Goal: Find specific page/section: Find specific page/section

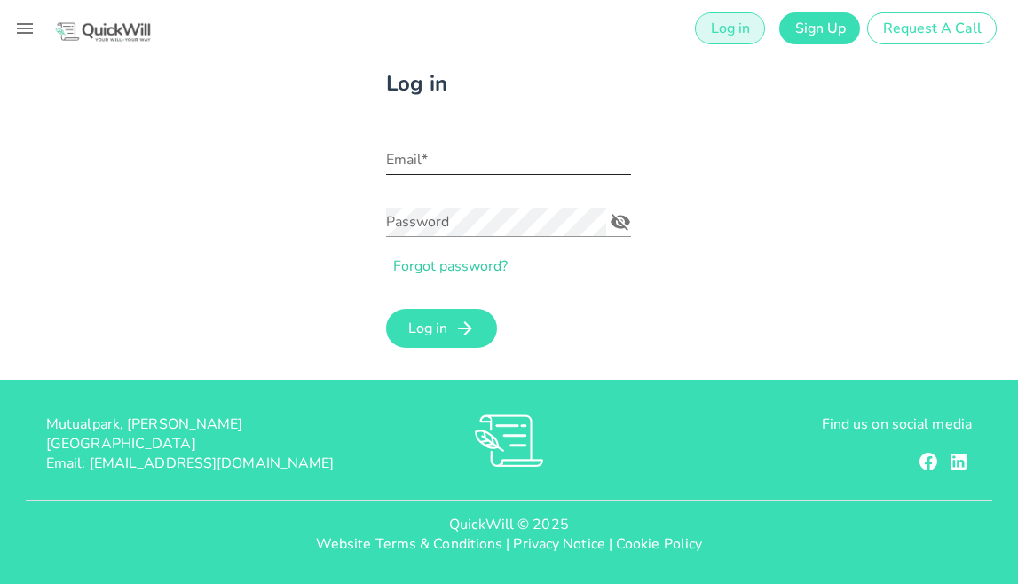
click at [514, 156] on input "Email*" at bounding box center [508, 160] width 245 height 28
click at [508, 159] on input "Email*" at bounding box center [508, 160] width 245 height 28
click at [415, 146] on label "Email*" at bounding box center [401, 141] width 31 height 13
click at [415, 146] on input "Email*" at bounding box center [508, 160] width 245 height 28
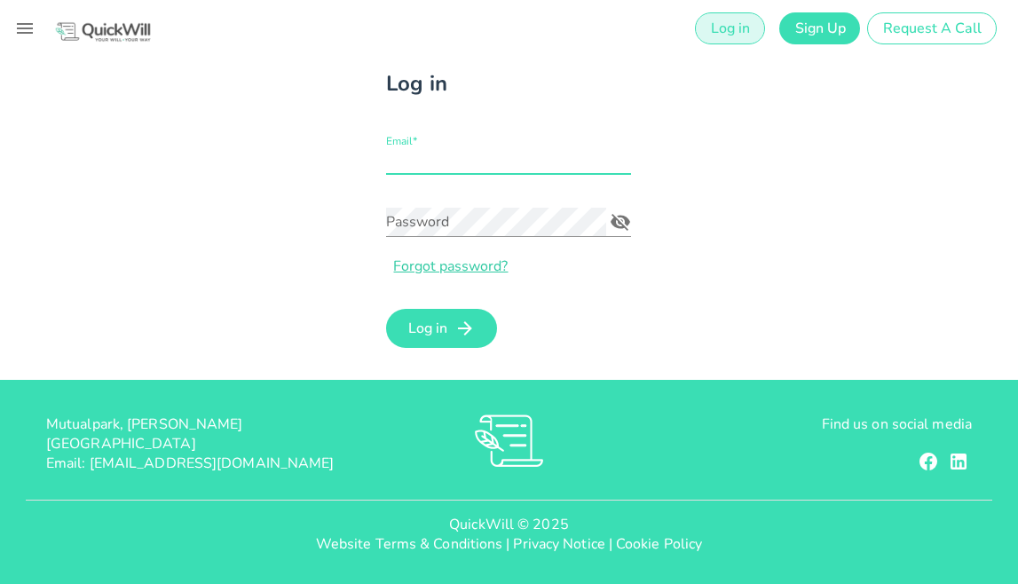
click at [415, 146] on label "Email*" at bounding box center [401, 141] width 31 height 13
click at [415, 146] on input "Email*" at bounding box center [508, 160] width 245 height 28
click at [413, 160] on input "Email*" at bounding box center [508, 160] width 245 height 28
type input "yorique@oldmutualwill.co.za"
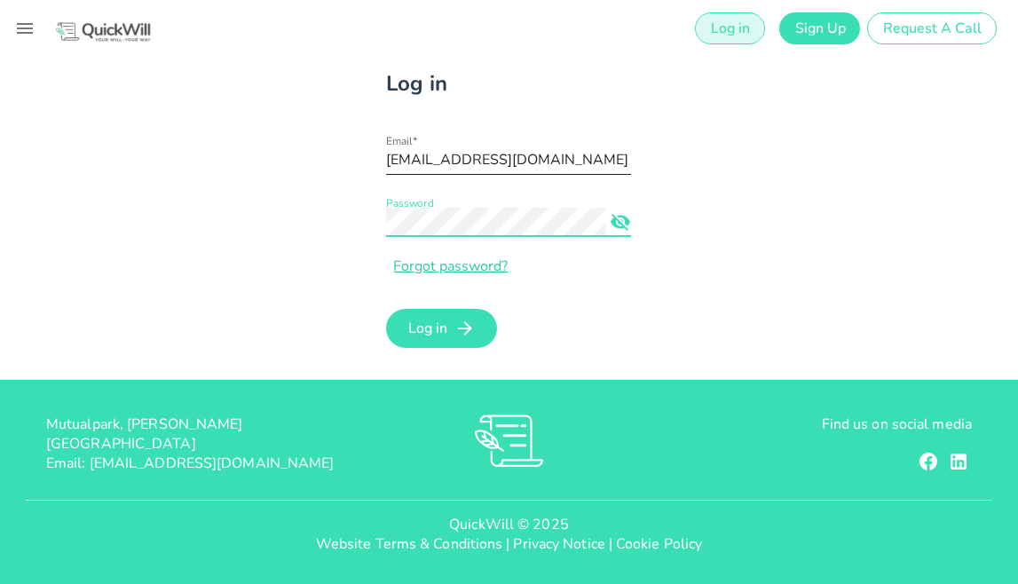
click at [386, 309] on button "Log in" at bounding box center [441, 328] width 111 height 39
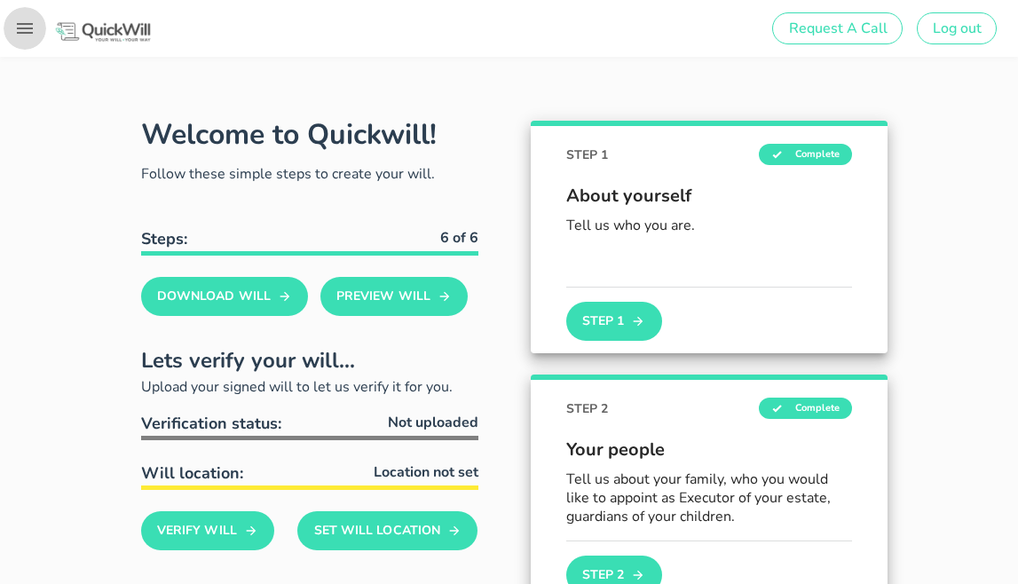
click at [21, 28] on icon "button" at bounding box center [25, 28] width 16 height 11
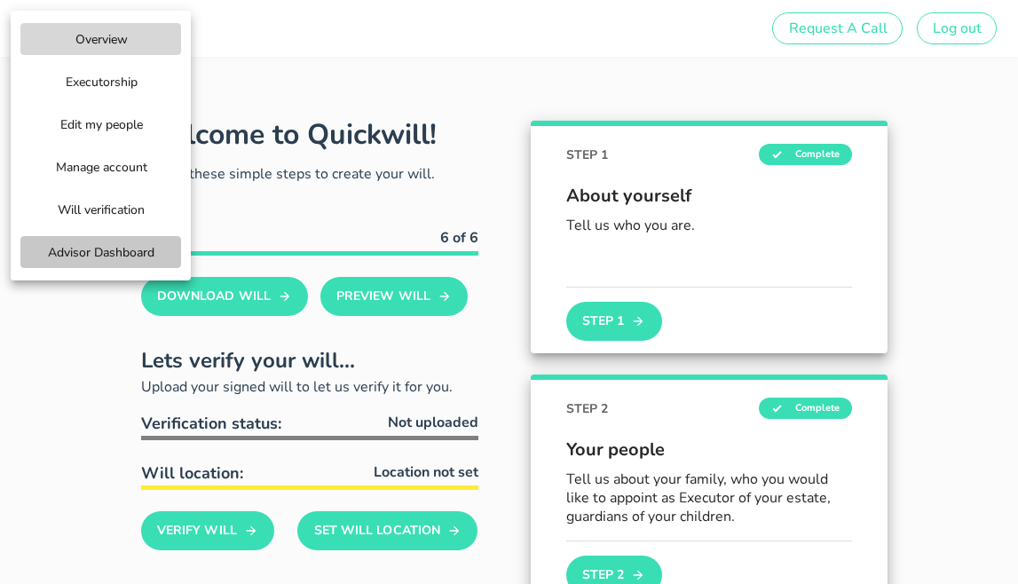
click at [77, 254] on span "Advisor Dashboard" at bounding box center [100, 252] width 107 height 17
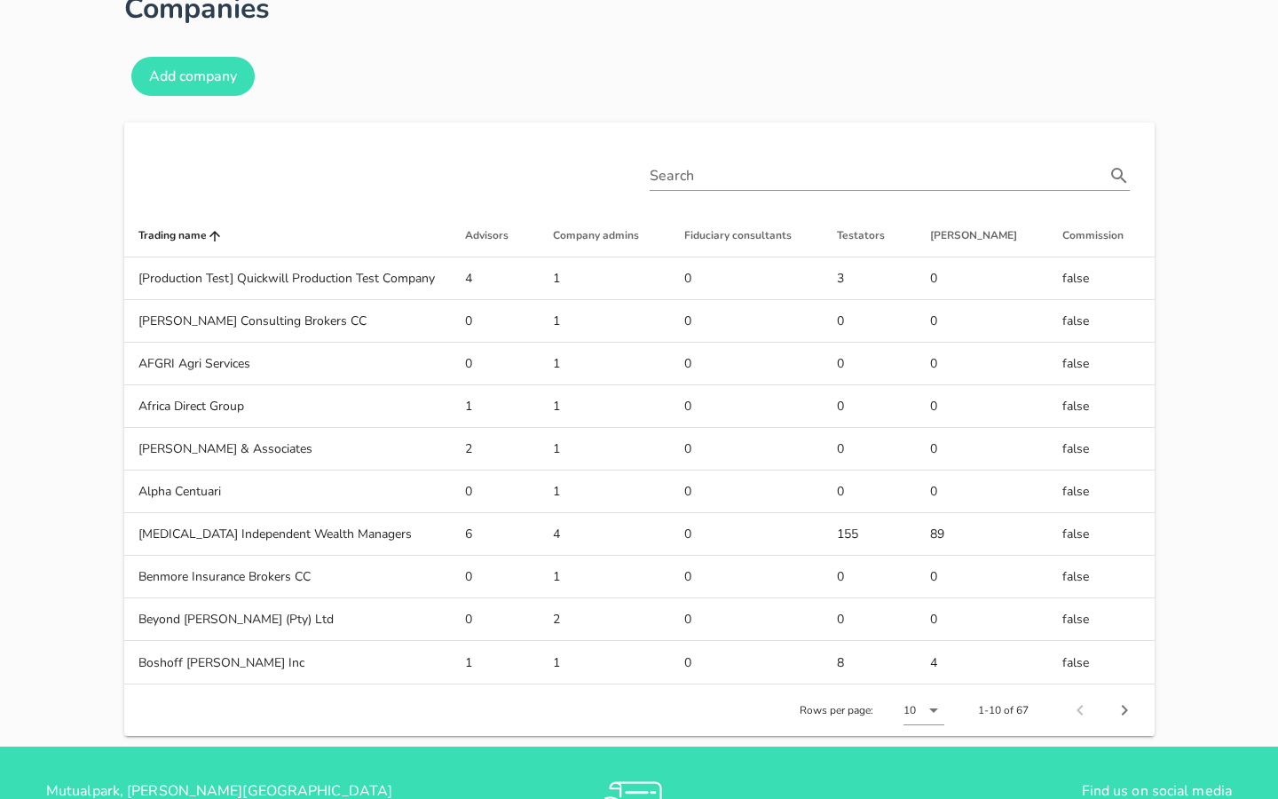
scroll to position [107, 0]
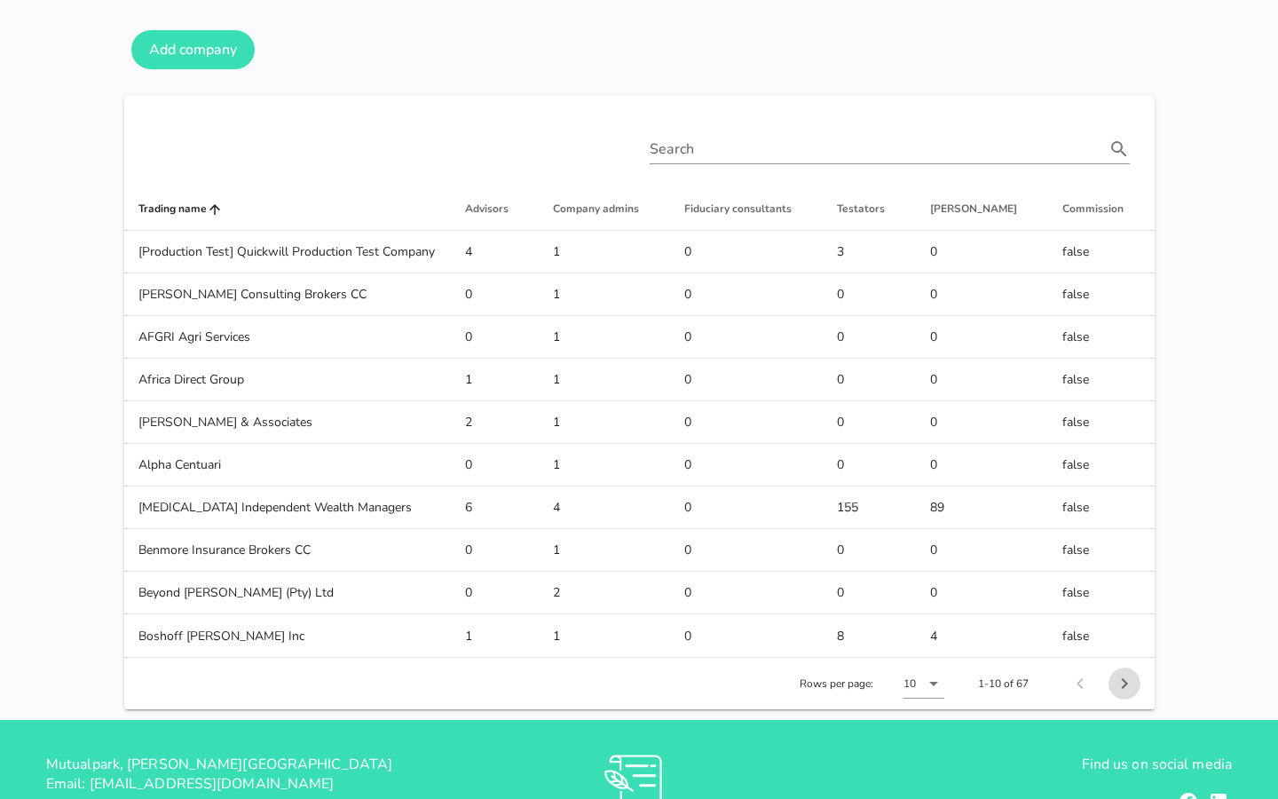
click at [1017, 583] on icon "Next page" at bounding box center [1124, 683] width 21 height 21
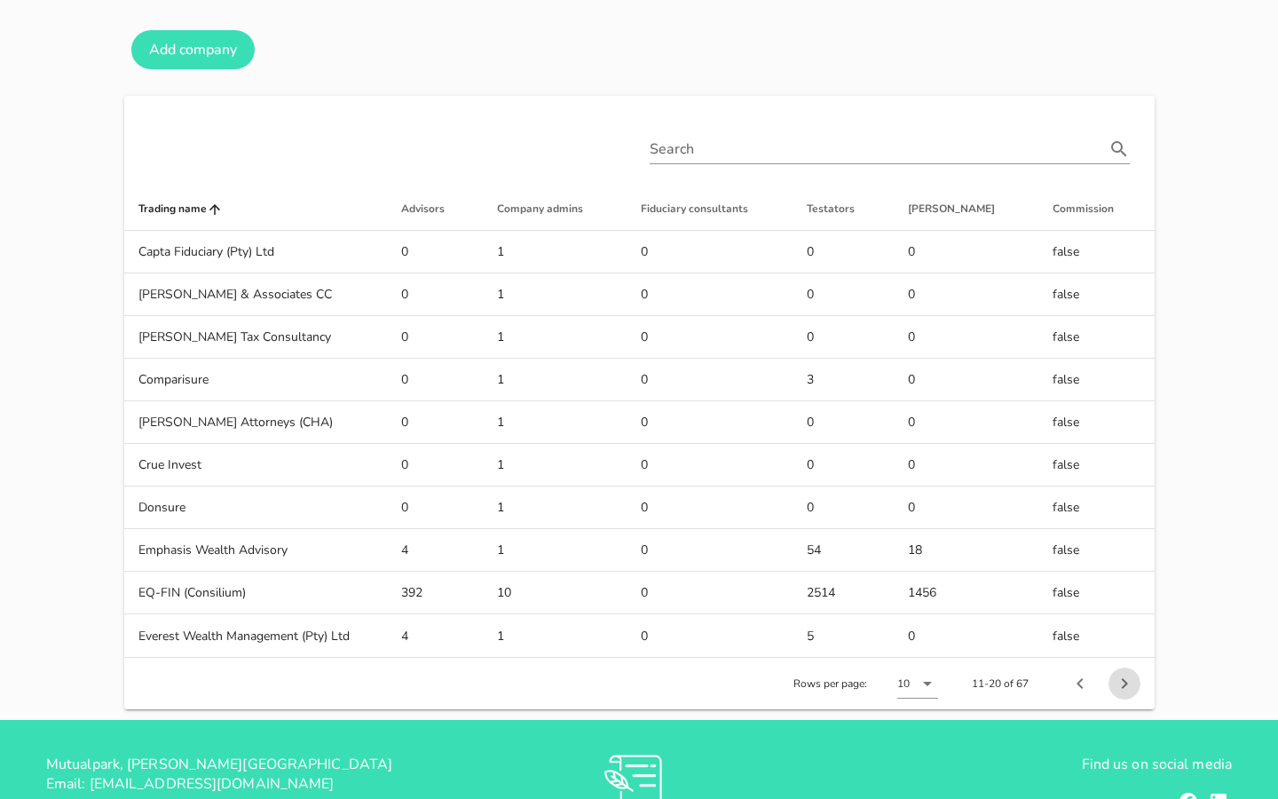
click at [1017, 583] on icon "Next page" at bounding box center [1124, 683] width 21 height 21
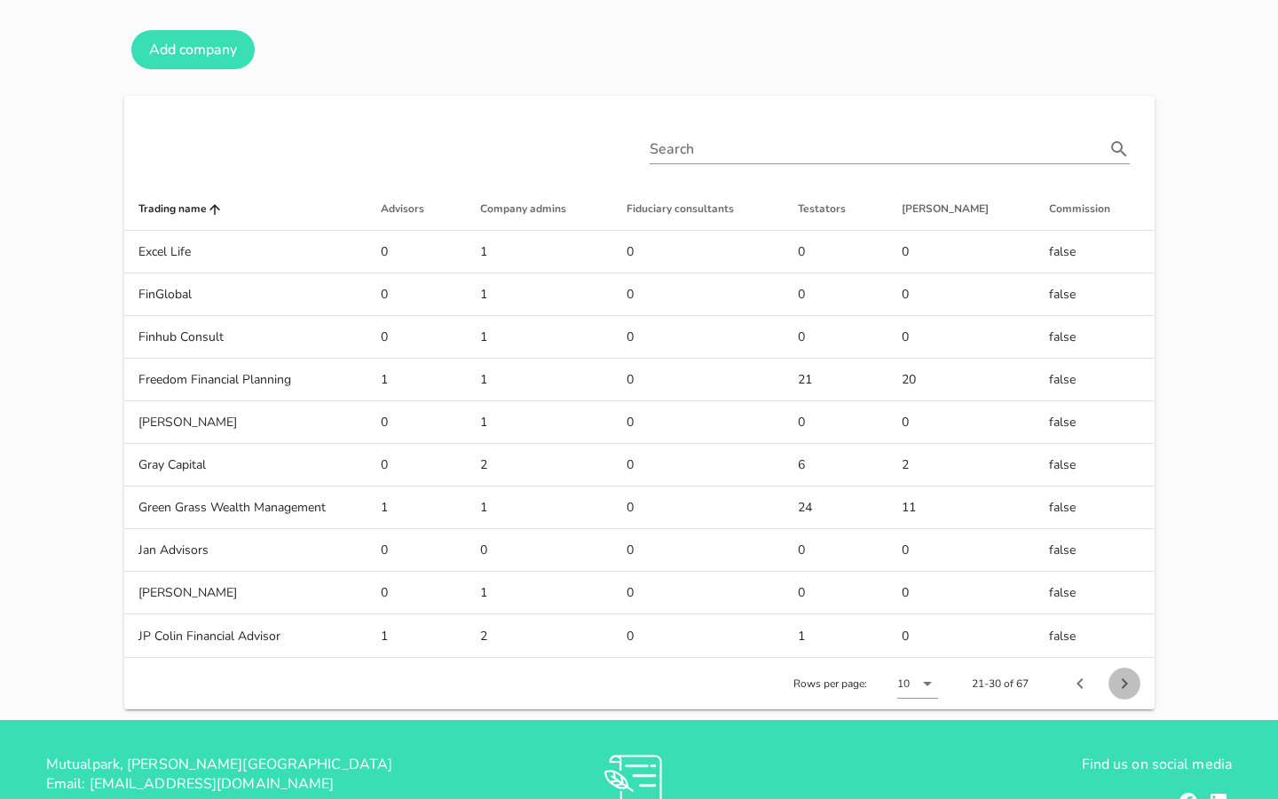
click at [1017, 583] on icon "Next page" at bounding box center [1124, 683] width 21 height 21
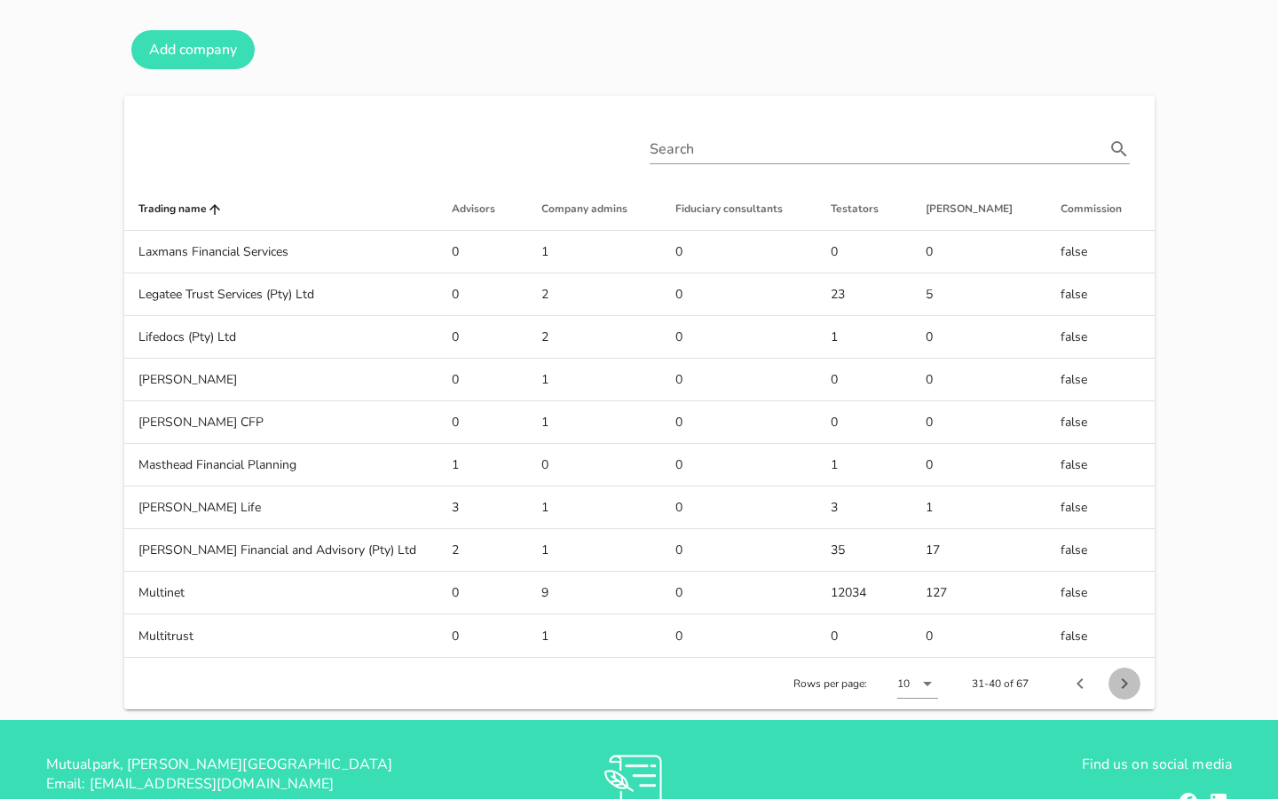
click at [1017, 583] on icon "Next page" at bounding box center [1124, 683] width 6 height 11
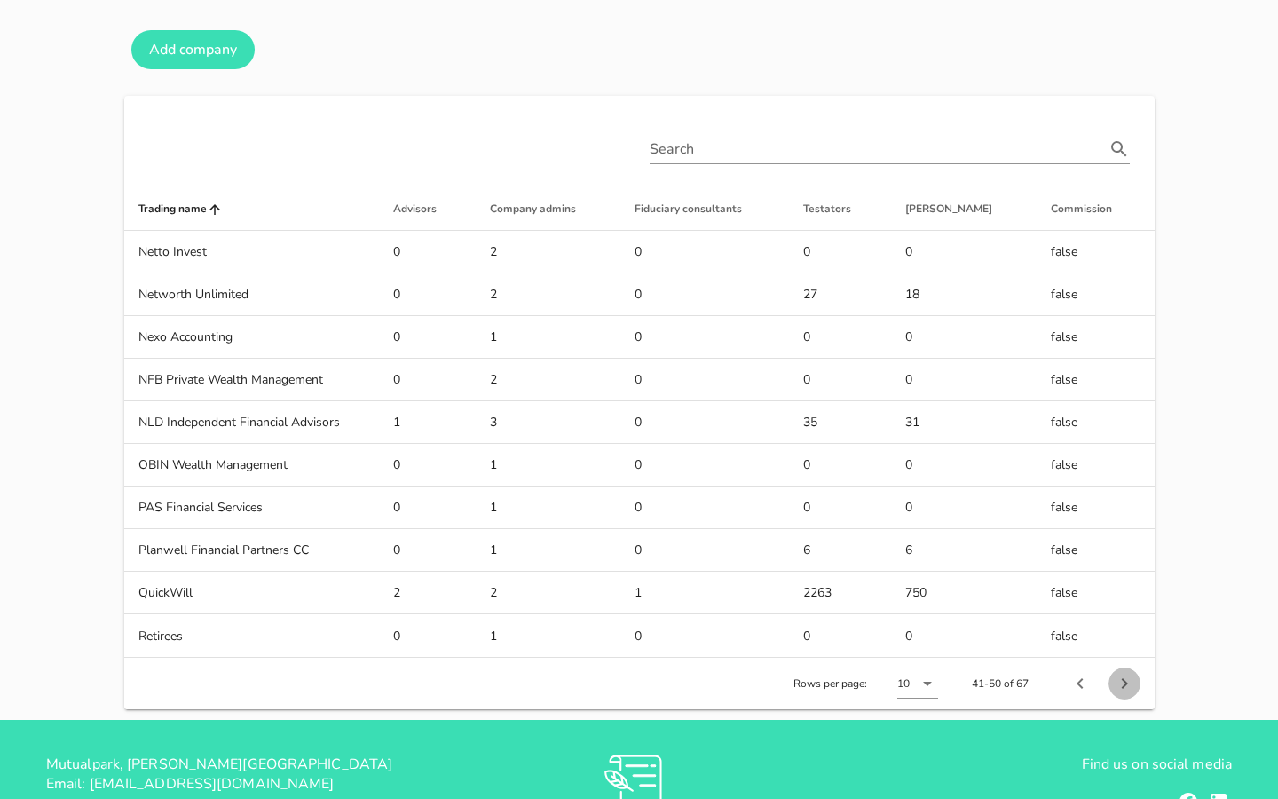
click at [1017, 583] on icon "Next page" at bounding box center [1124, 683] width 6 height 11
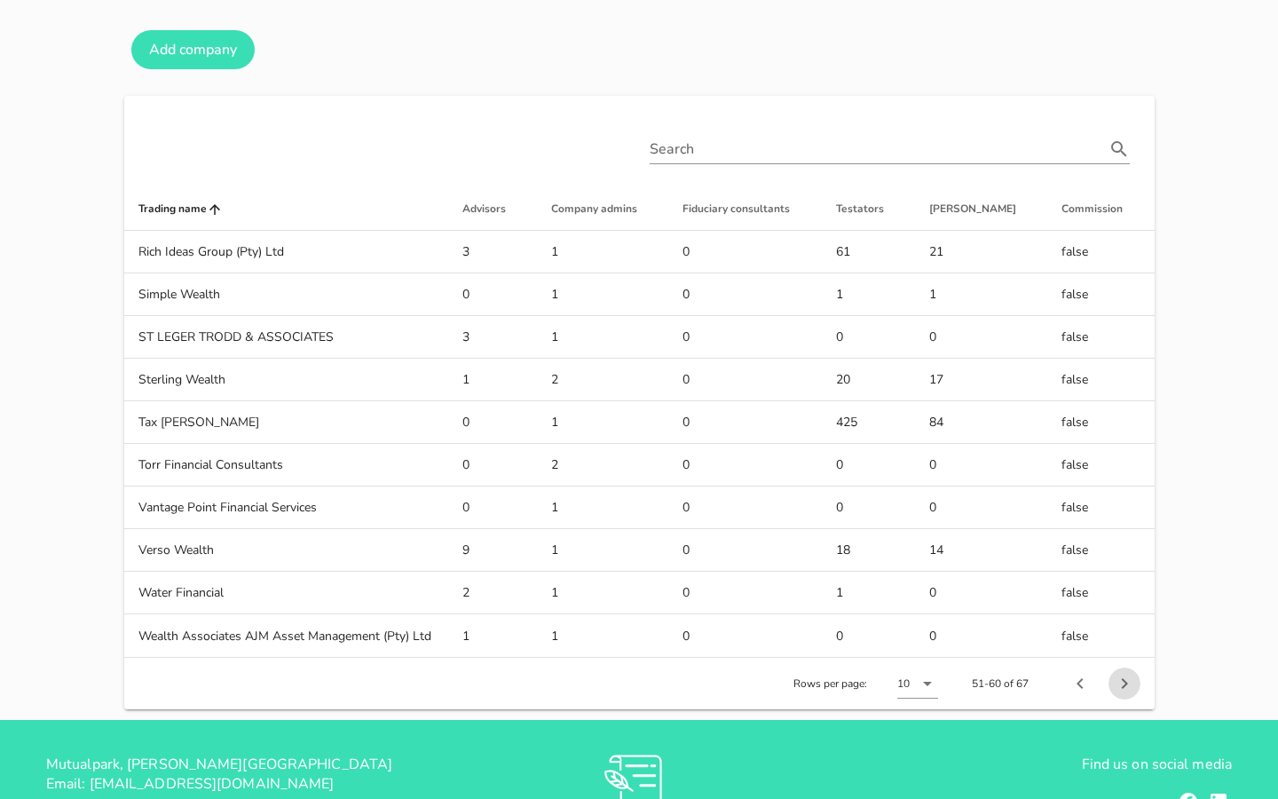
click at [1017, 583] on icon "Next page" at bounding box center [1124, 683] width 6 height 11
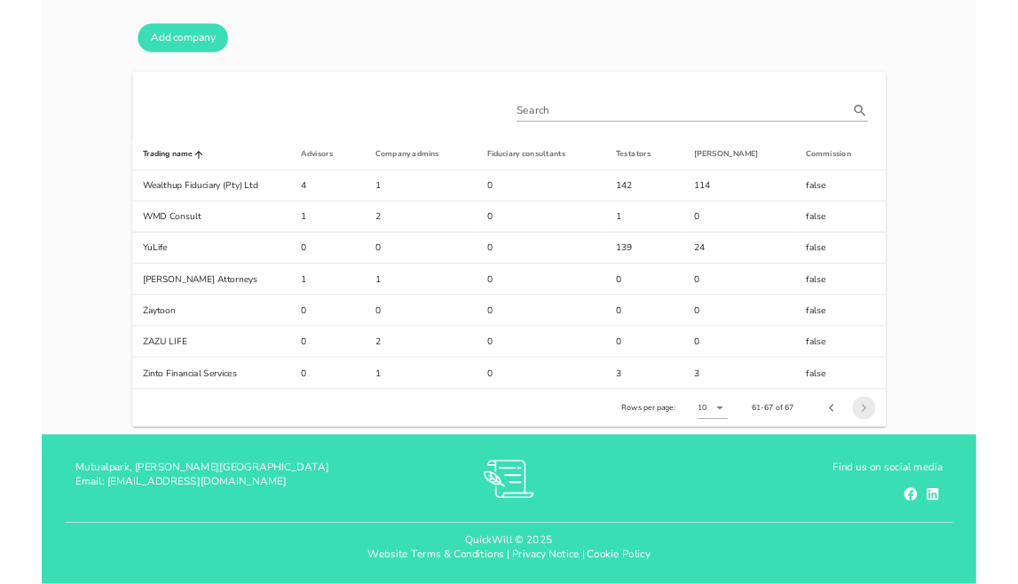
scroll to position [104, 0]
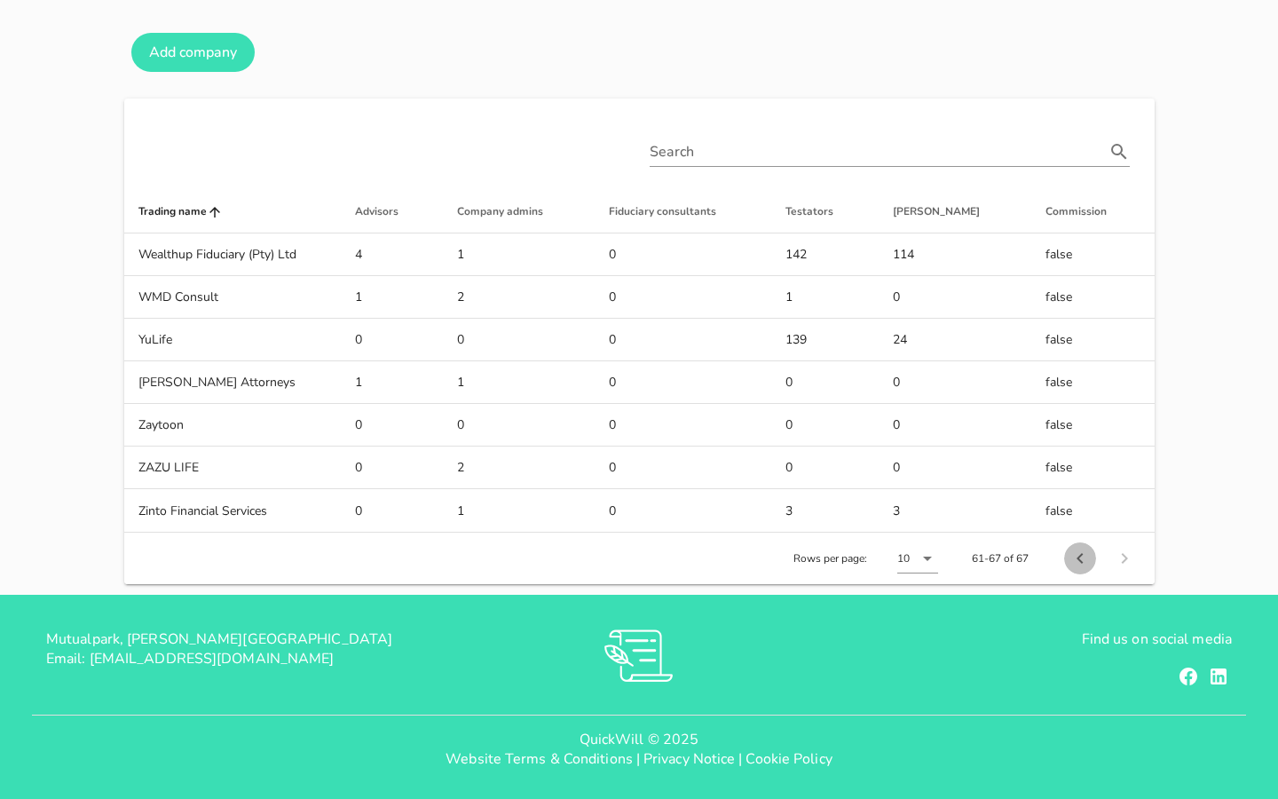
click at [1017, 567] on icon "Previous page" at bounding box center [1080, 558] width 21 height 21
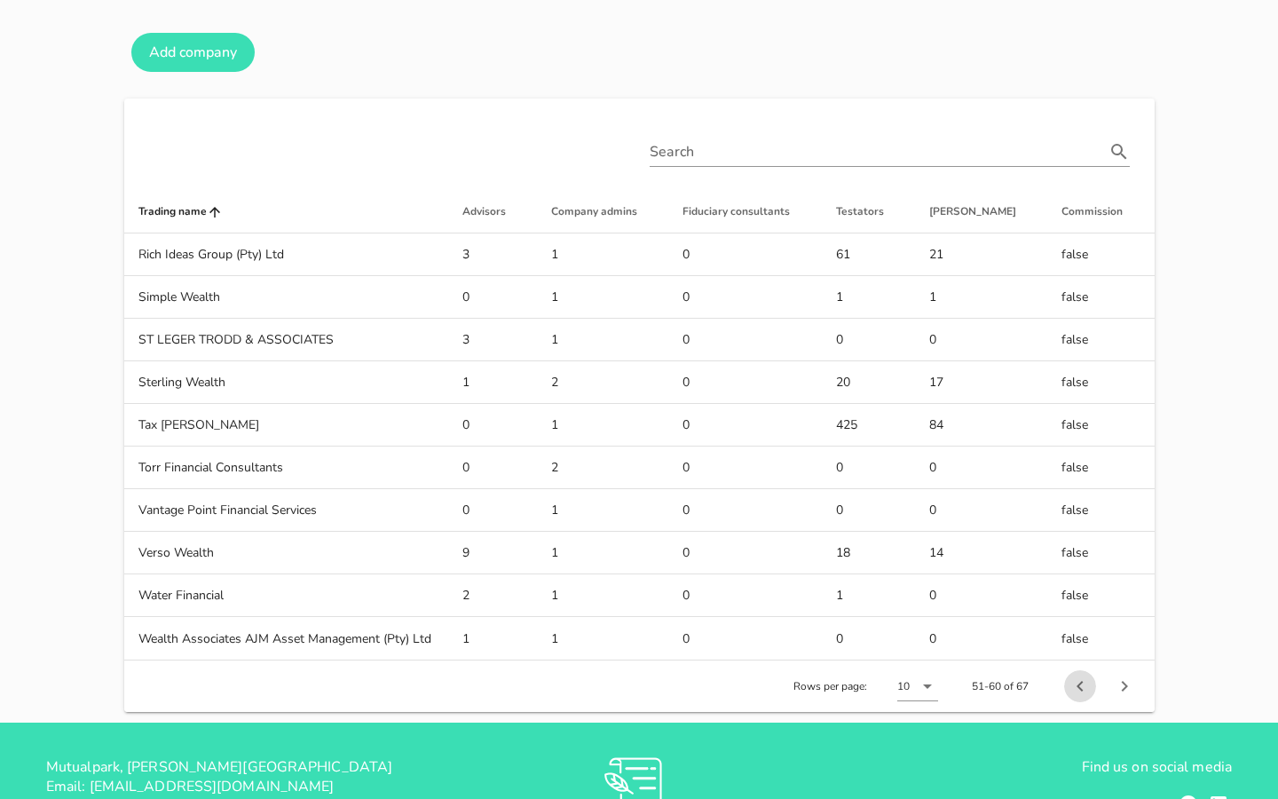
click at [1017, 583] on icon "Previous page" at bounding box center [1080, 685] width 21 height 21
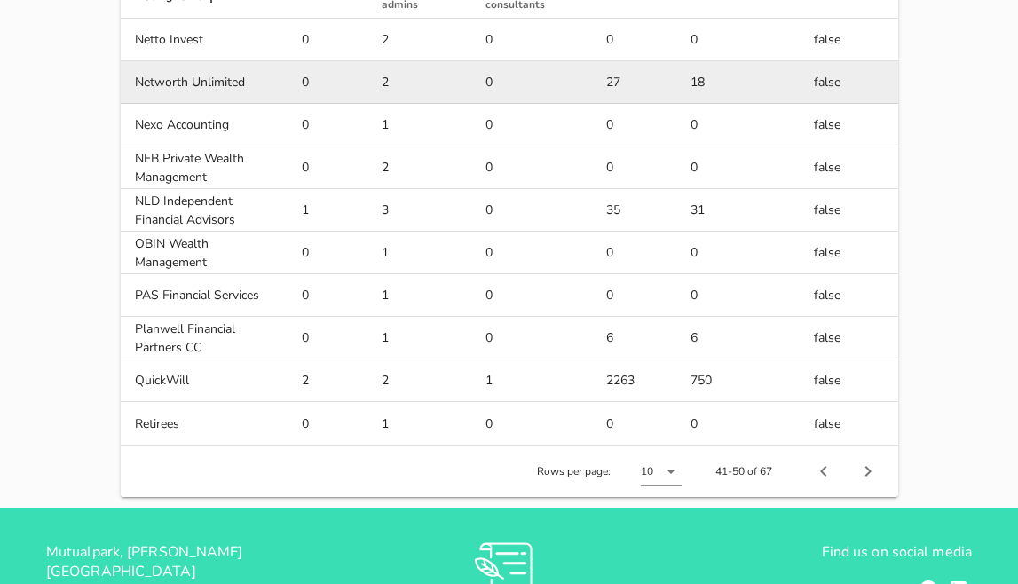
scroll to position [280, 0]
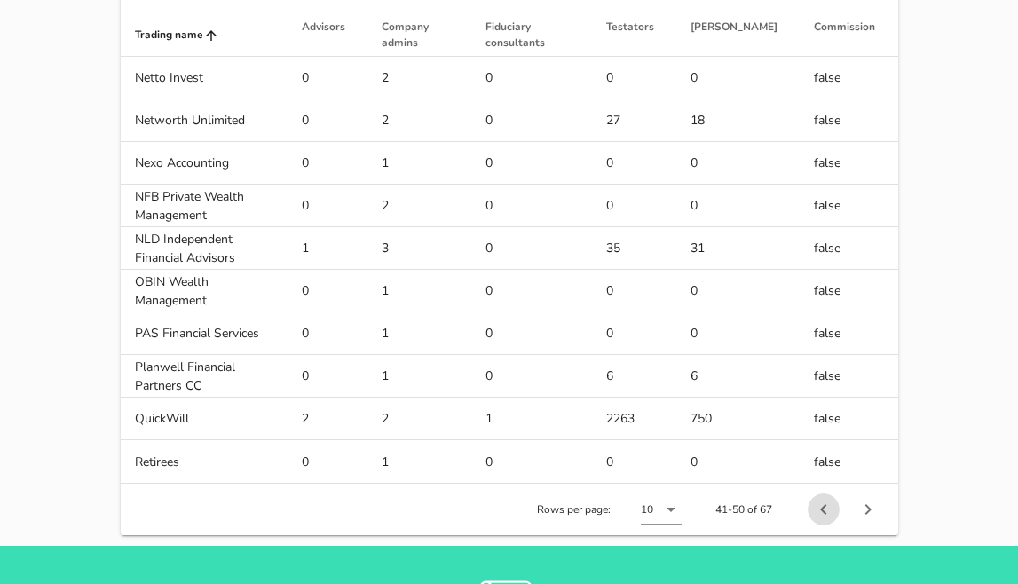
click at [826, 511] on icon "Previous page" at bounding box center [823, 509] width 21 height 21
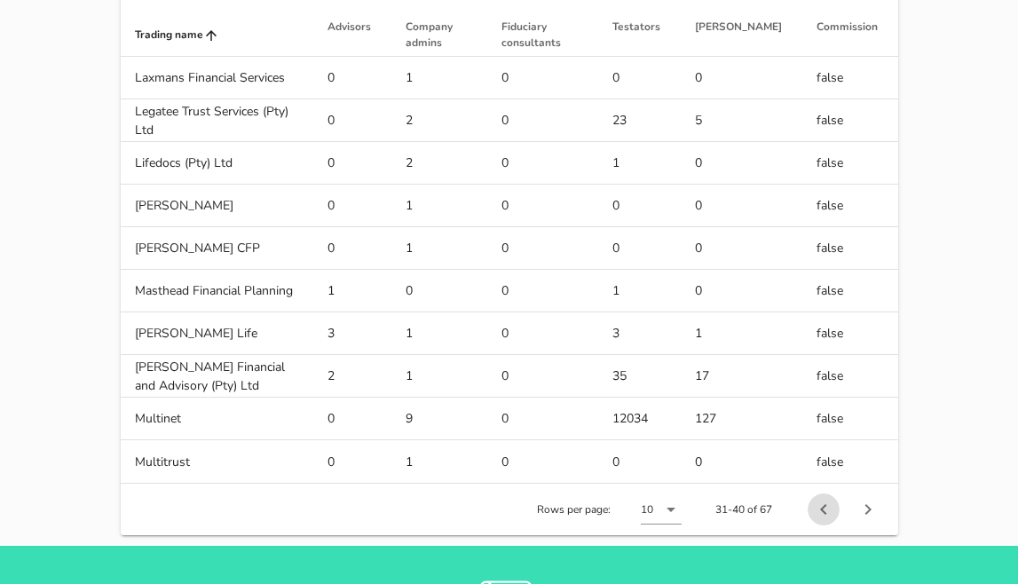
click at [826, 511] on icon "Previous page" at bounding box center [823, 509] width 21 height 21
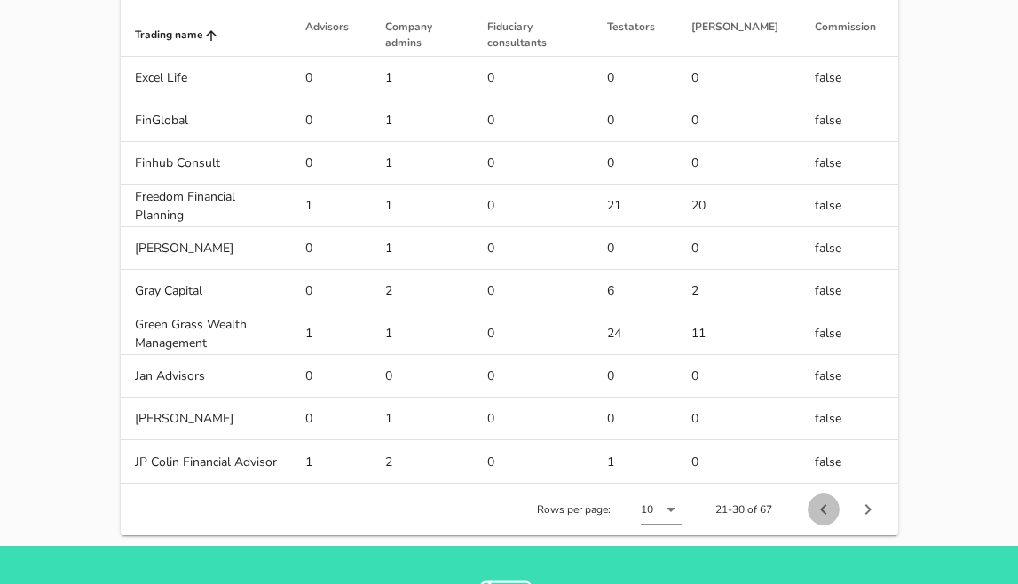
click at [826, 511] on icon "Previous page" at bounding box center [823, 509] width 21 height 21
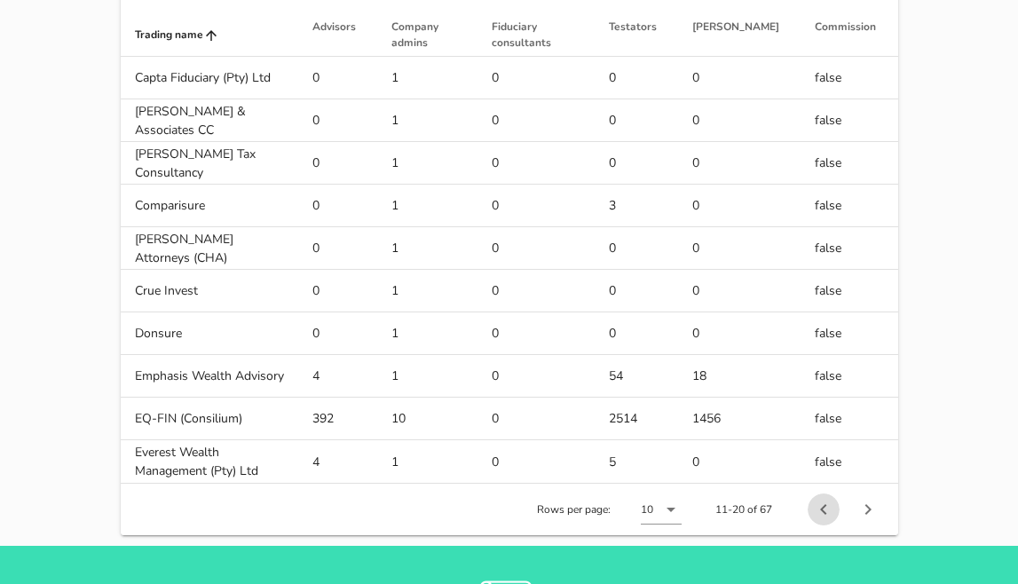
click at [826, 511] on icon "Previous page" at bounding box center [823, 509] width 21 height 21
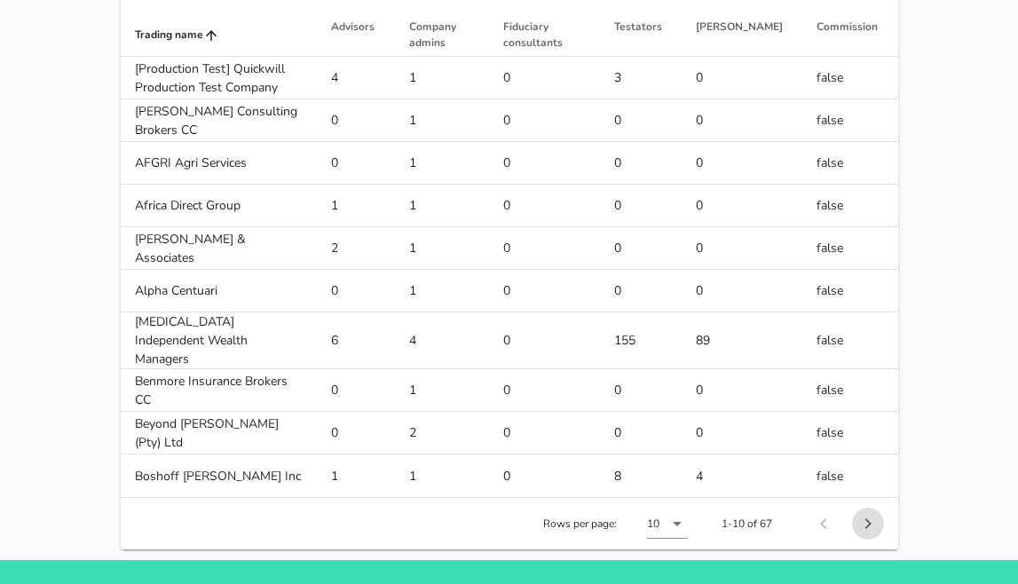
click at [872, 513] on icon "Next page" at bounding box center [867, 523] width 21 height 21
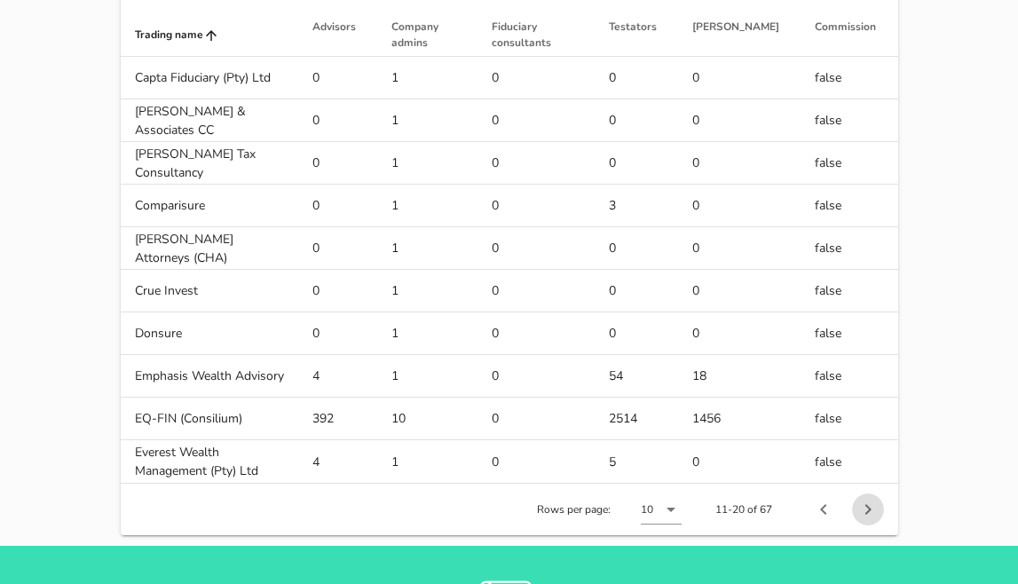
click at [872, 506] on icon "Next page" at bounding box center [867, 509] width 21 height 21
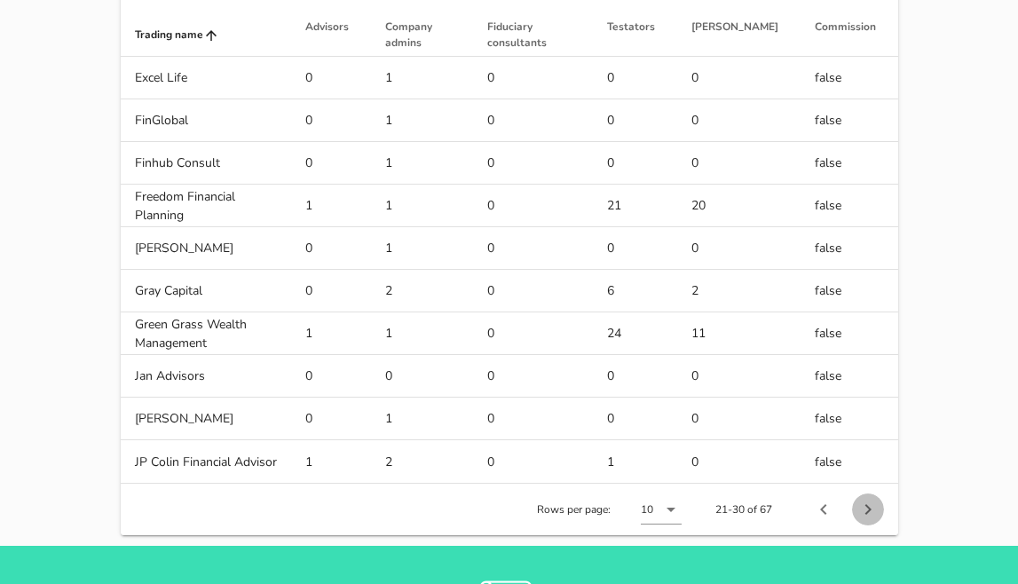
click at [872, 506] on icon "Next page" at bounding box center [867, 509] width 21 height 21
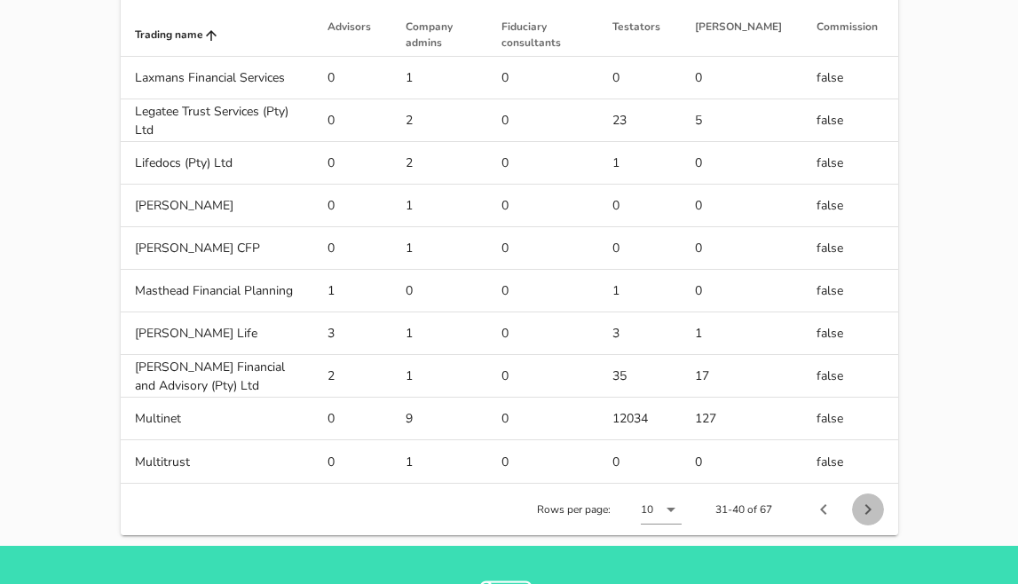
click at [872, 506] on icon "Next page" at bounding box center [867, 509] width 21 height 21
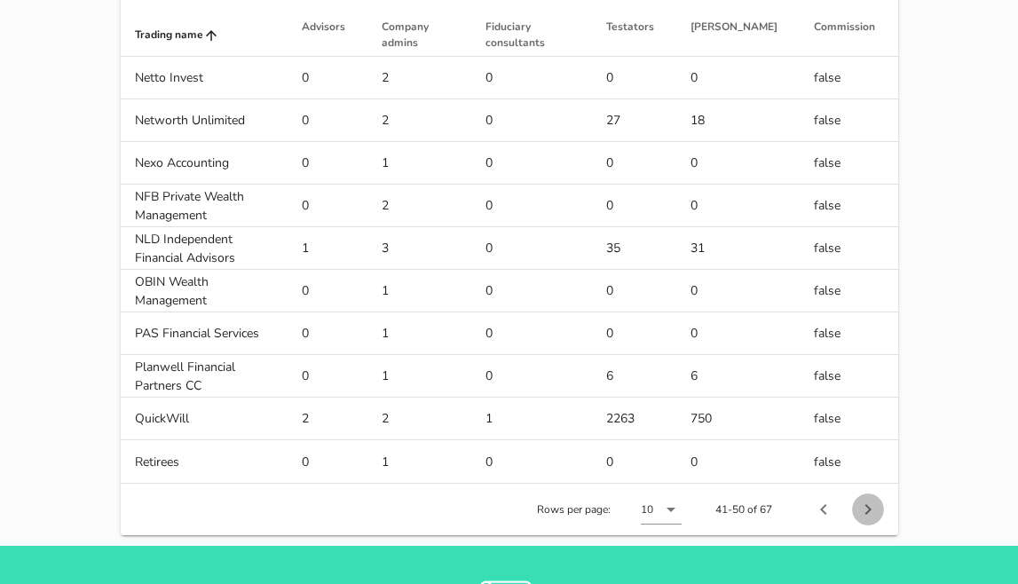
click at [872, 506] on icon "Next page" at bounding box center [867, 509] width 21 height 21
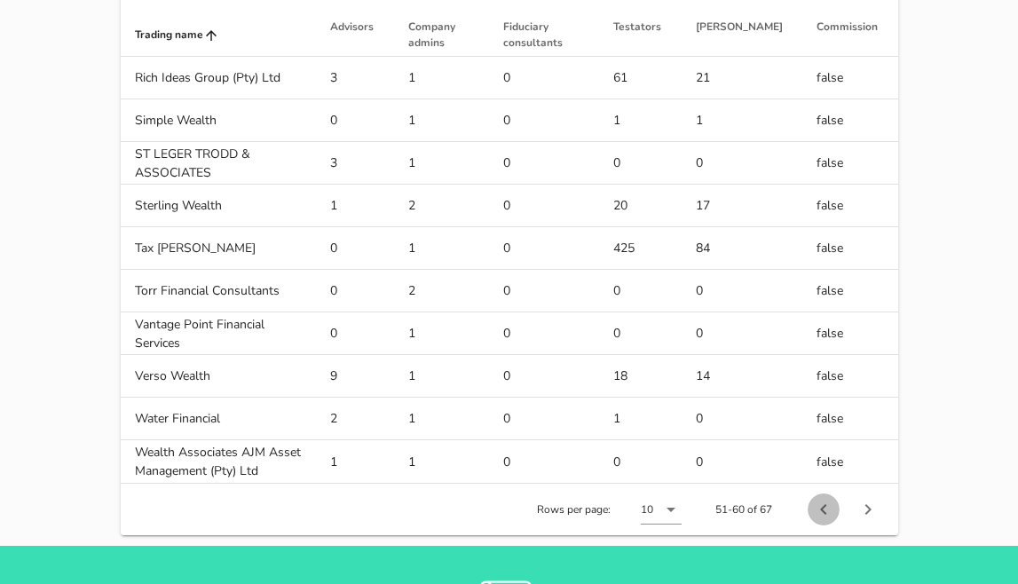
click at [817, 503] on icon "Previous page" at bounding box center [823, 509] width 21 height 21
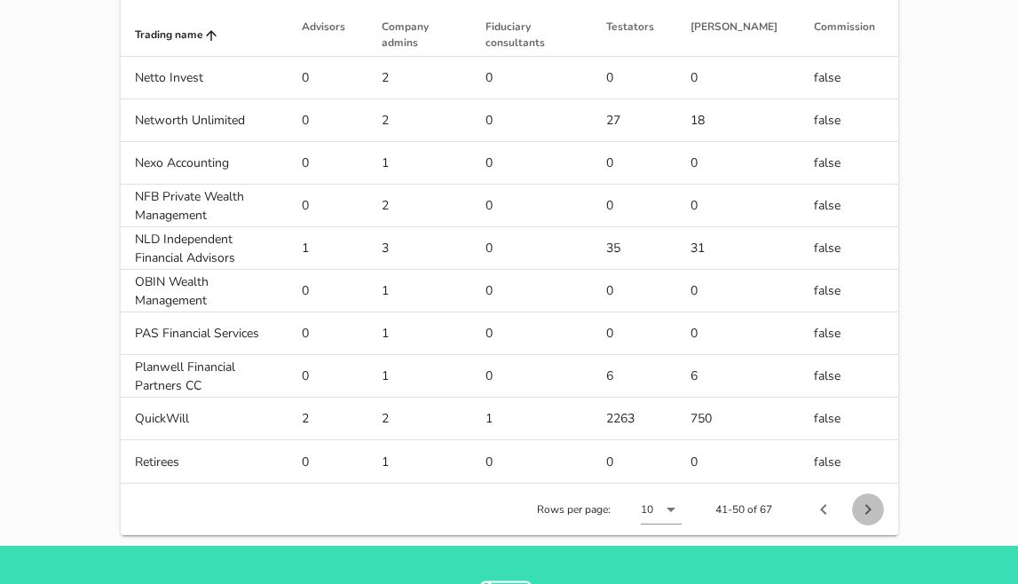
click at [873, 500] on icon "Next page" at bounding box center [867, 509] width 21 height 21
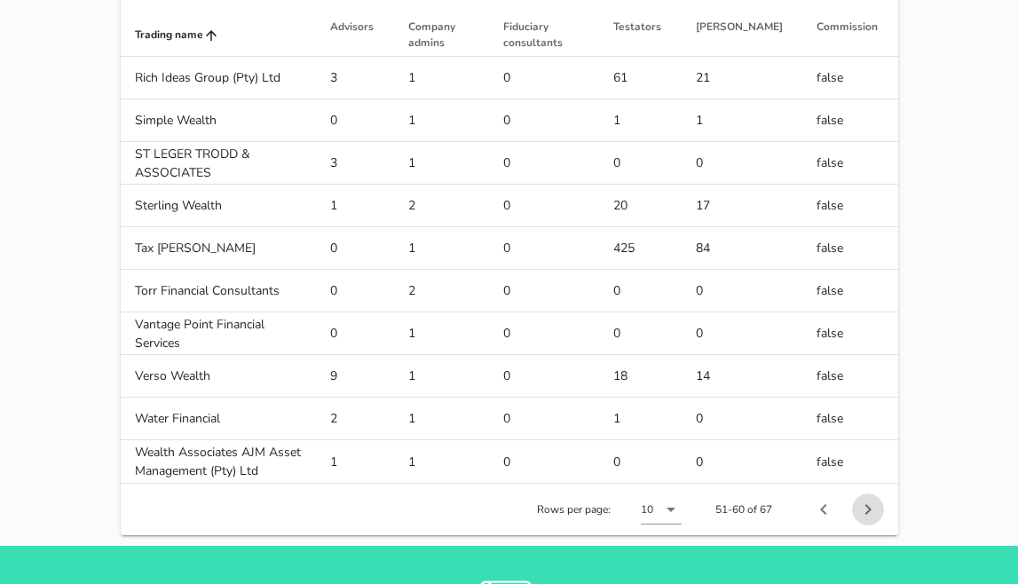
click at [873, 500] on icon "Next page" at bounding box center [867, 509] width 21 height 21
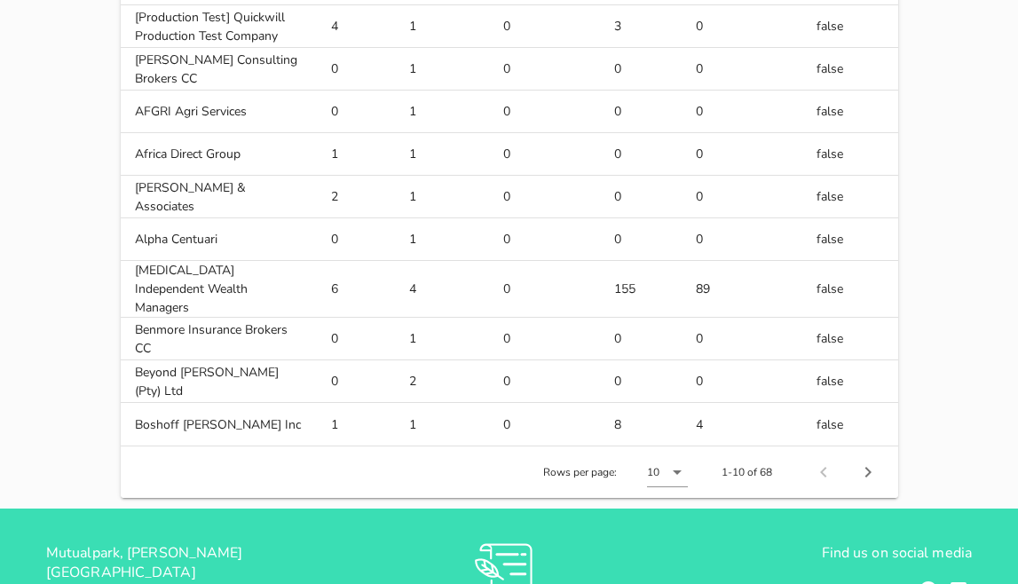
scroll to position [446, 0]
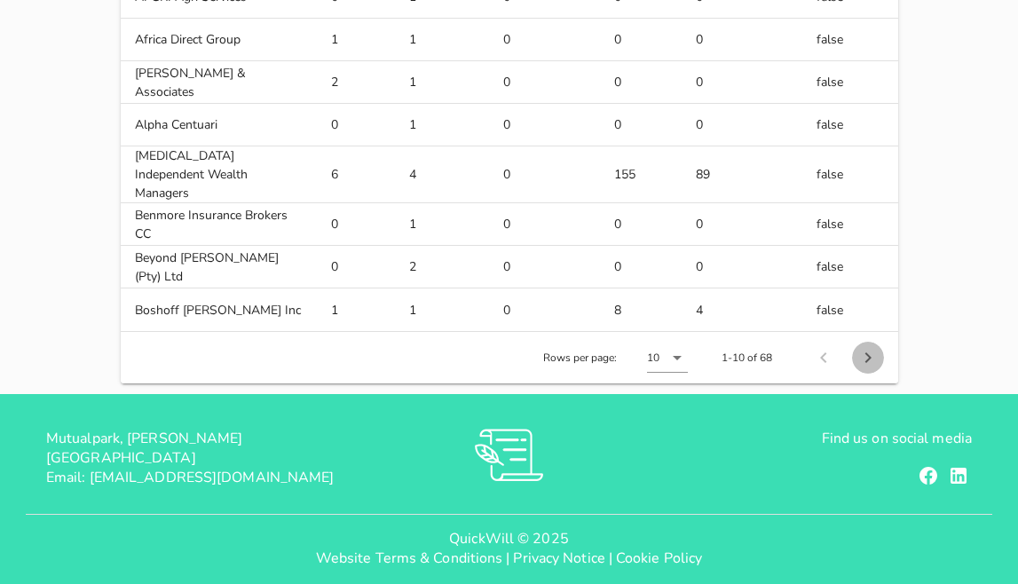
click at [862, 347] on icon "Next page" at bounding box center [867, 357] width 21 height 21
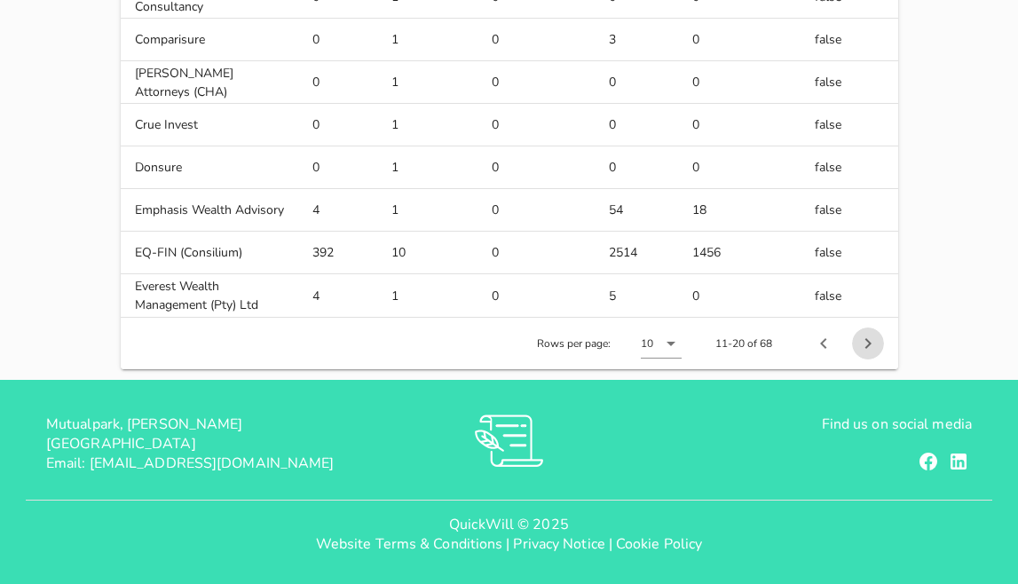
click at [862, 340] on icon "Next page" at bounding box center [867, 343] width 21 height 21
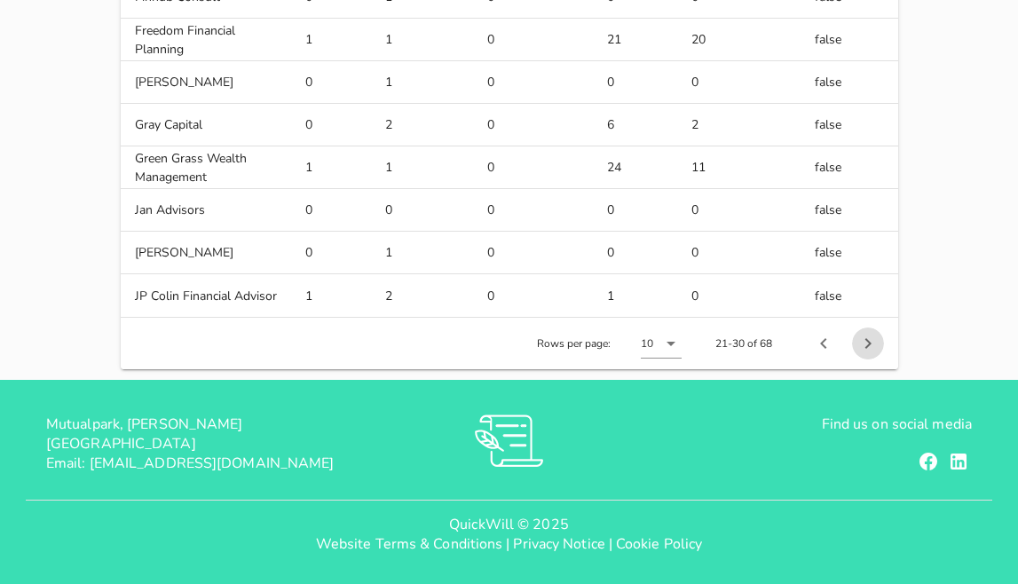
click at [862, 340] on icon "Next page" at bounding box center [867, 343] width 21 height 21
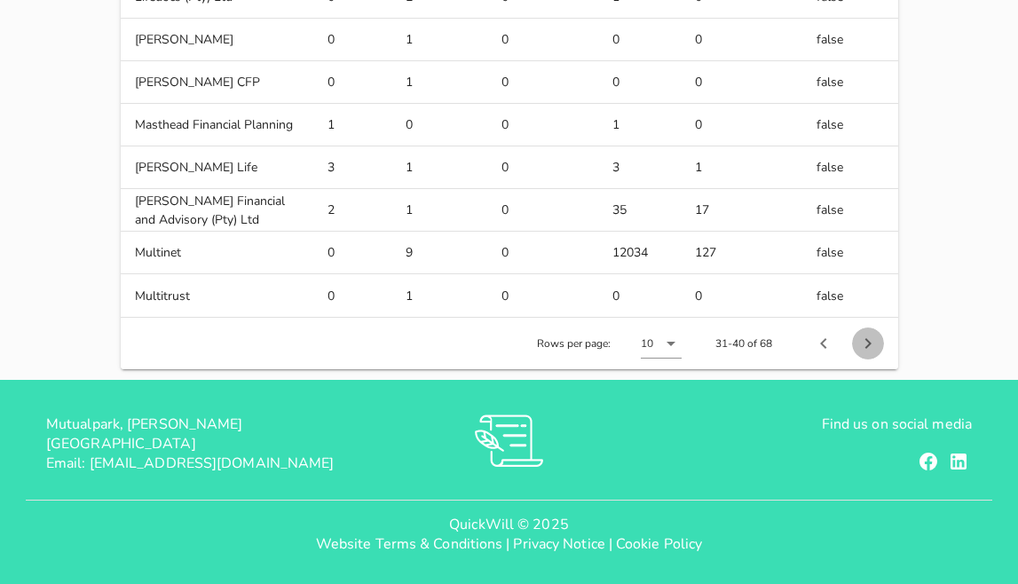
click at [862, 340] on icon "Next page" at bounding box center [867, 343] width 21 height 21
